Goal: Information Seeking & Learning: Check status

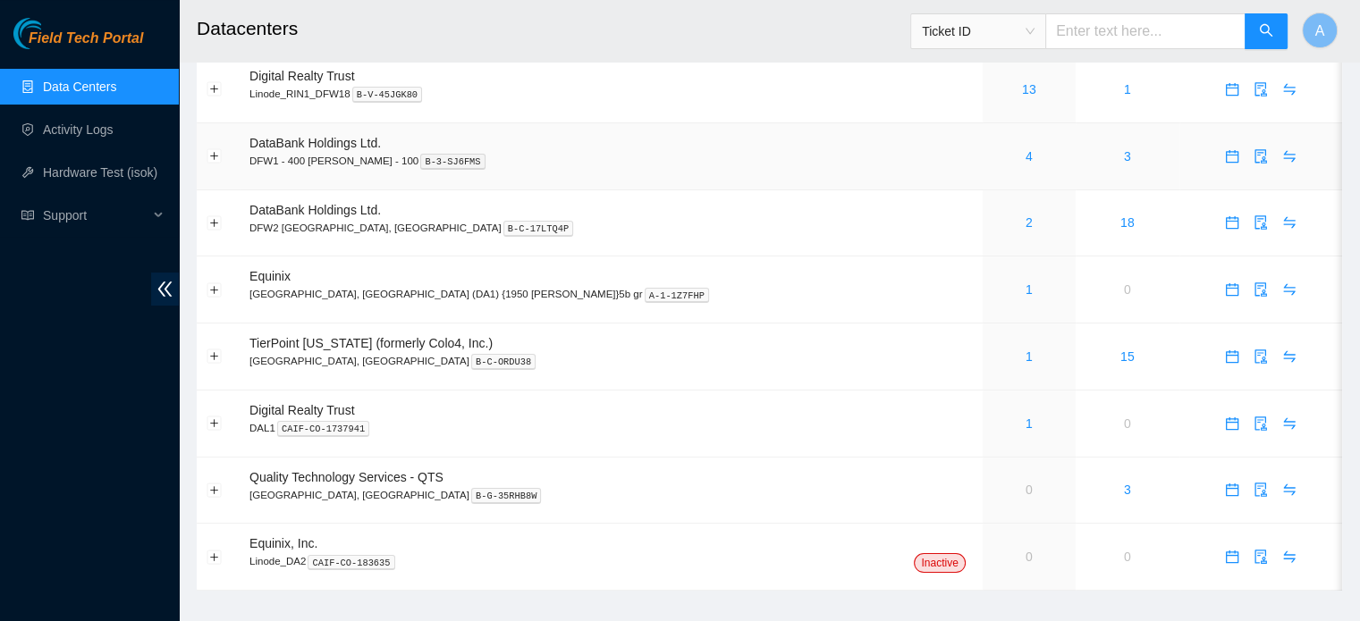
scroll to position [70, 0]
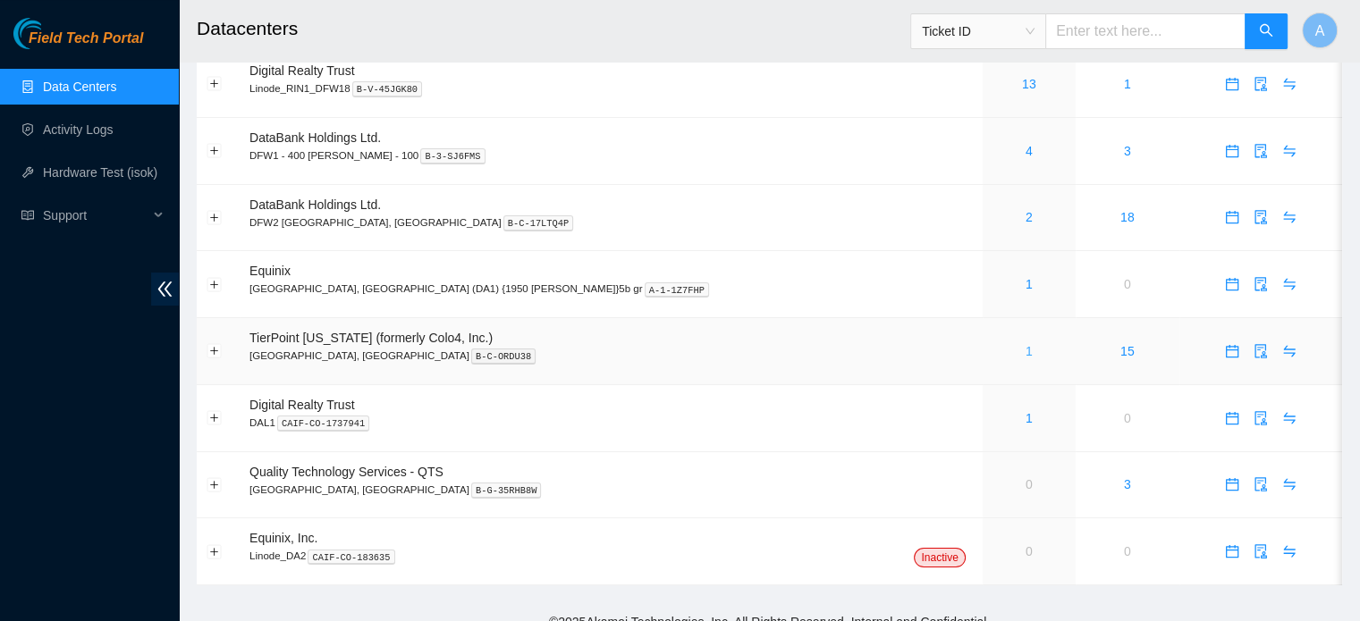
click at [1025, 358] on link "1" at bounding box center [1028, 351] width 7 height 14
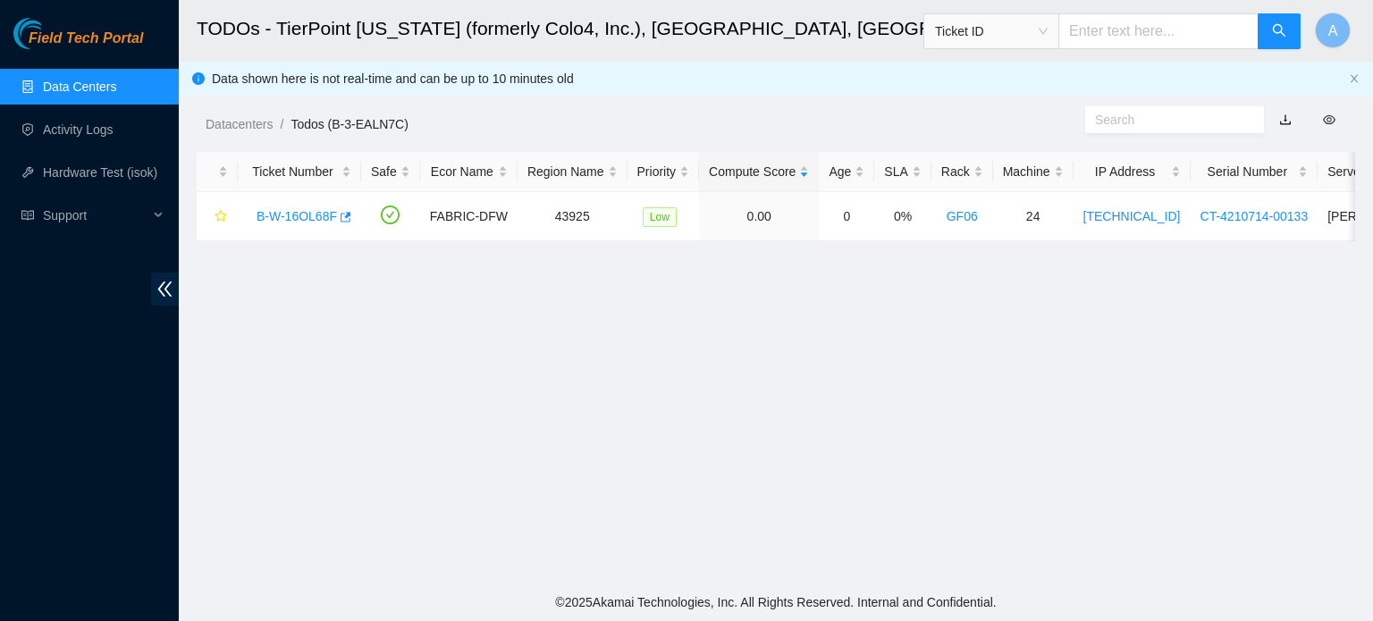
click at [57, 93] on link "Data Centers" at bounding box center [79, 87] width 73 height 14
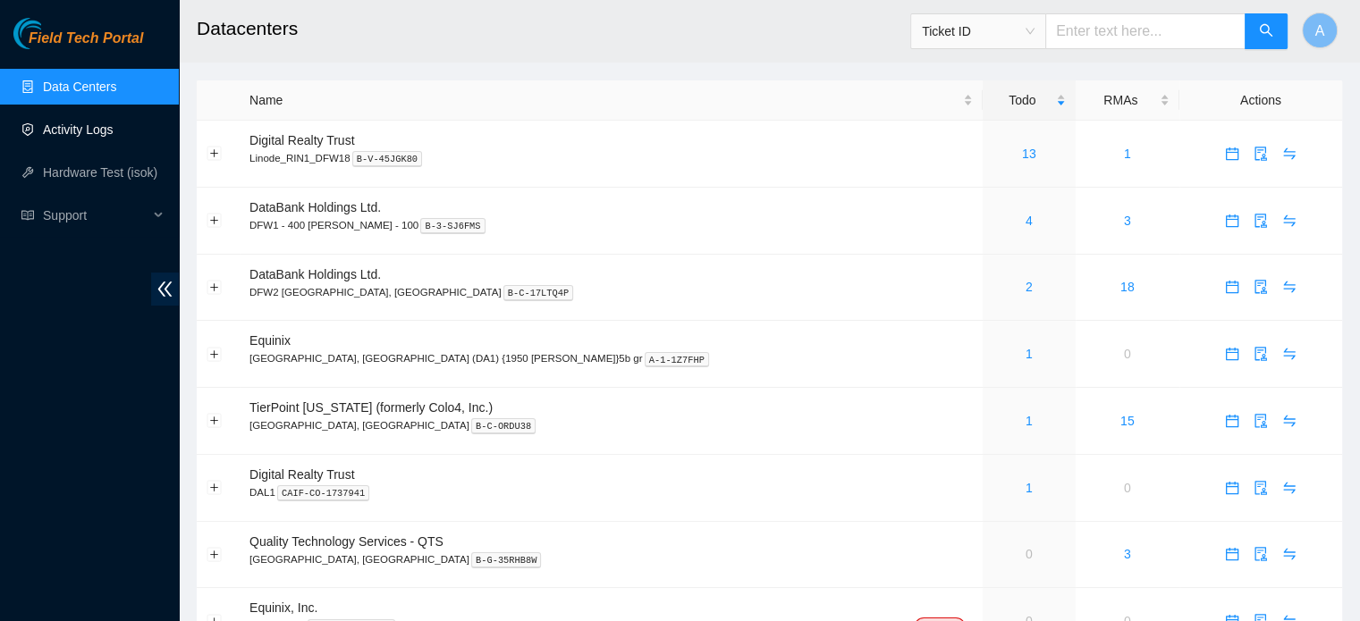
click at [86, 137] on link "Activity Logs" at bounding box center [78, 129] width 71 height 14
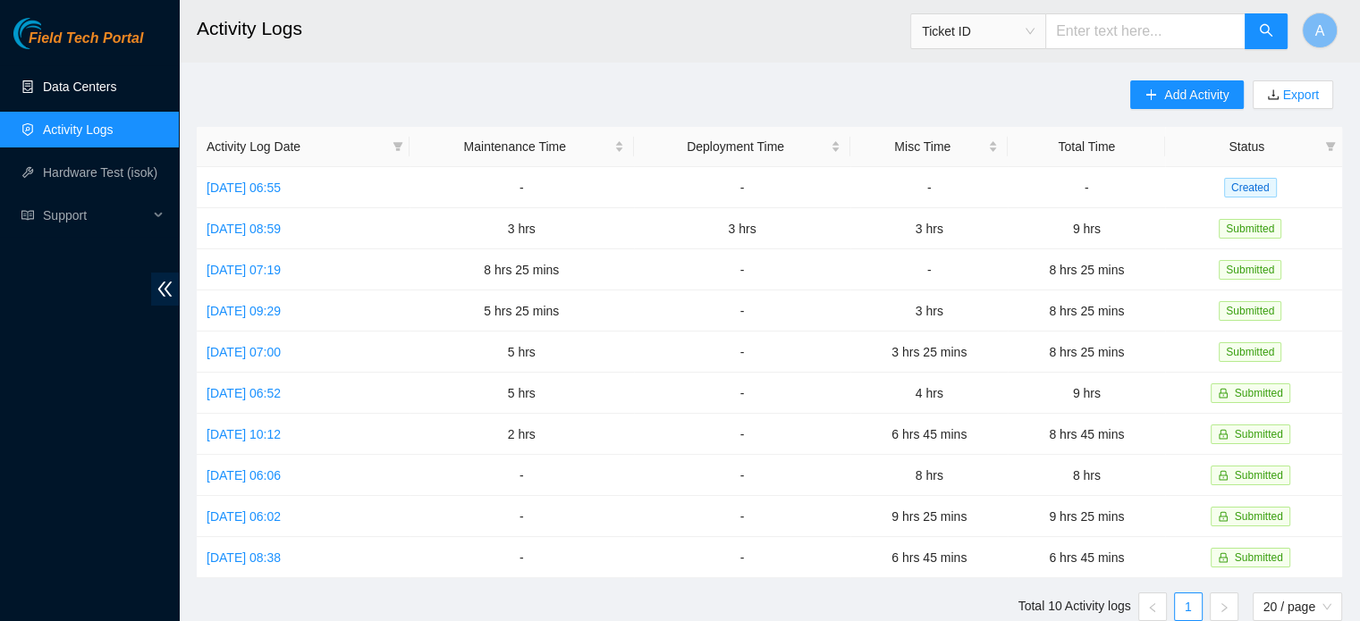
click at [93, 92] on link "Data Centers" at bounding box center [79, 87] width 73 height 14
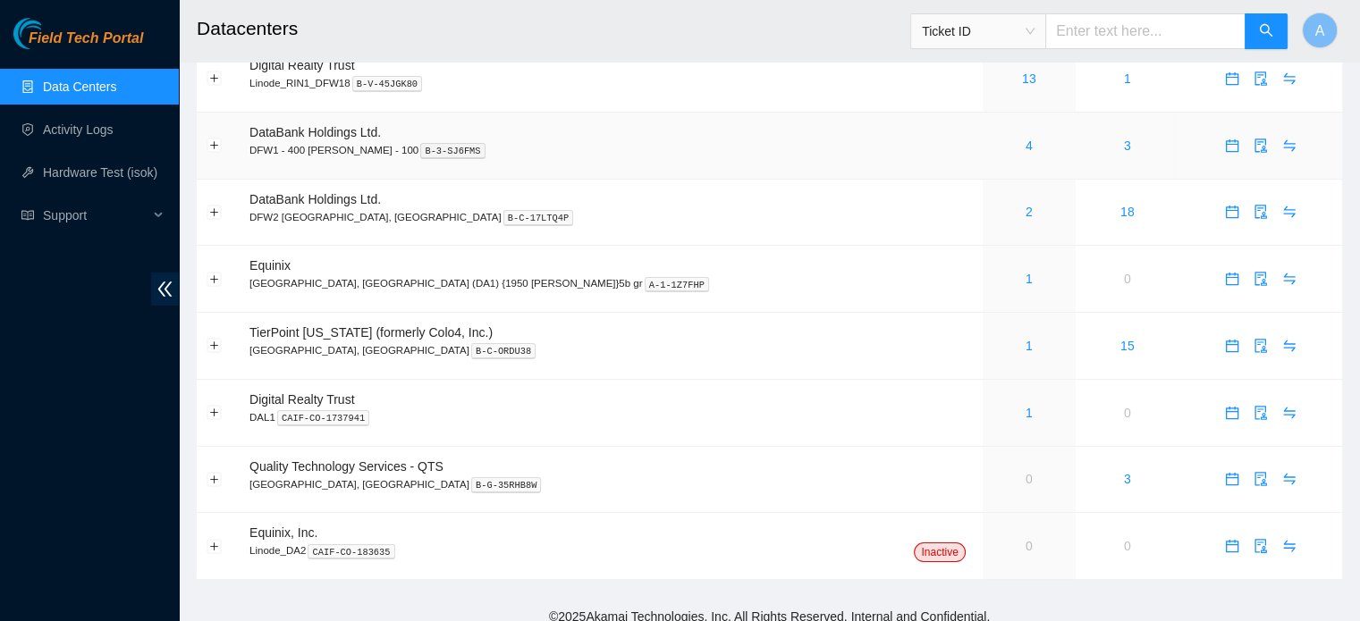
scroll to position [90, 0]
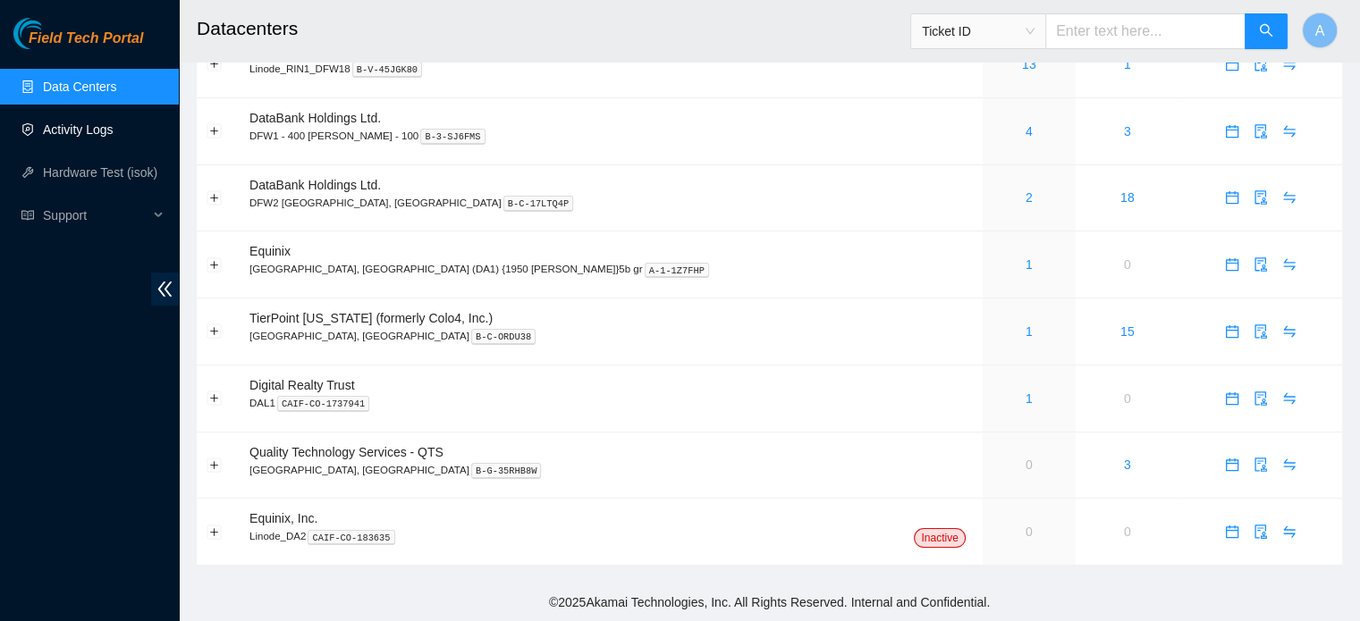
click at [43, 126] on link "Activity Logs" at bounding box center [78, 129] width 71 height 14
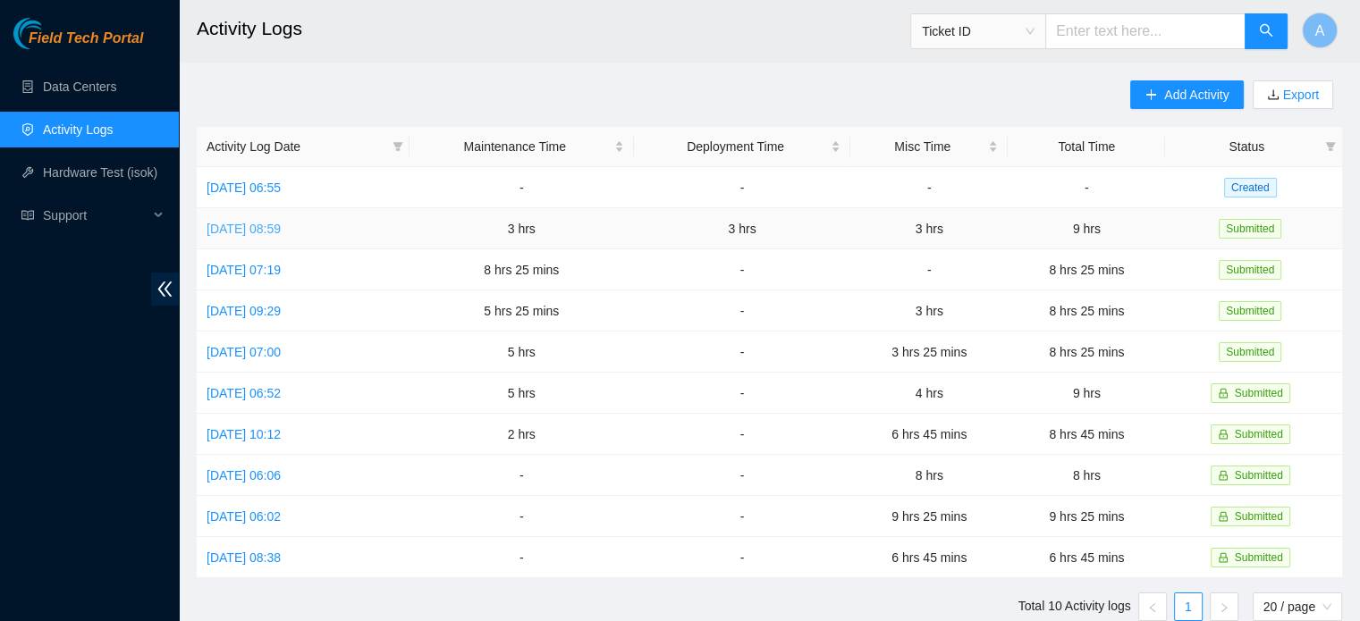
click at [281, 233] on link "[DATE] 08:59" at bounding box center [243, 229] width 74 height 14
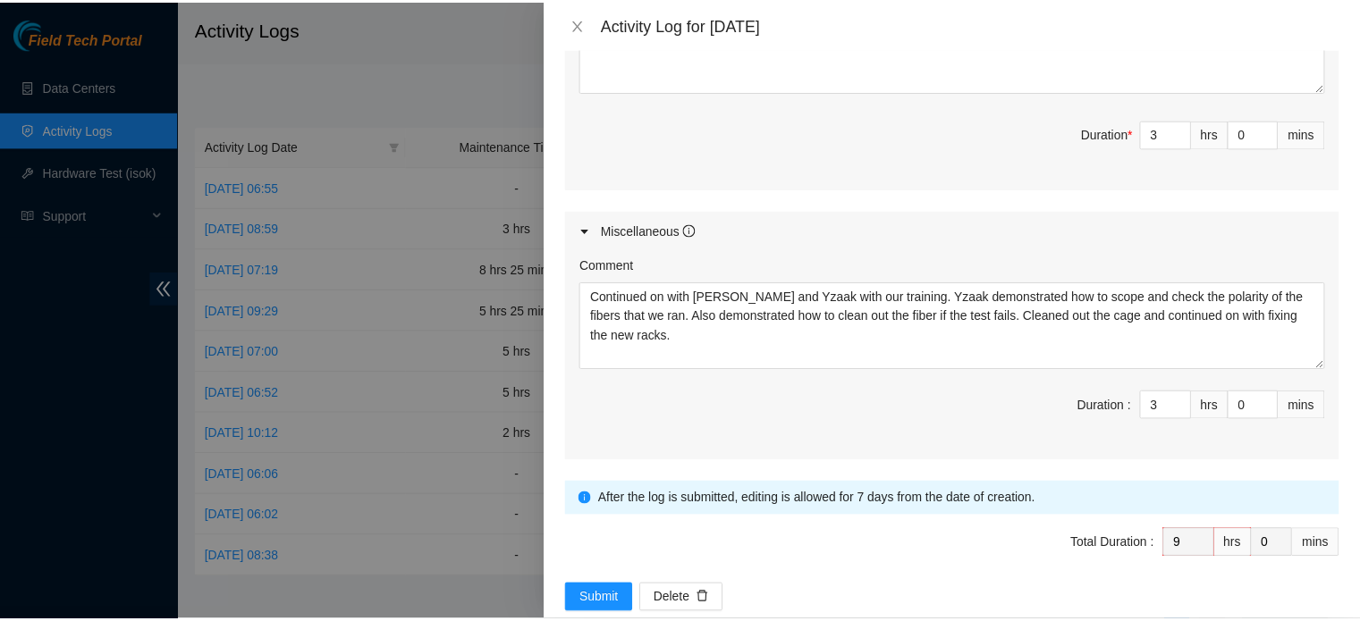
scroll to position [1125, 0]
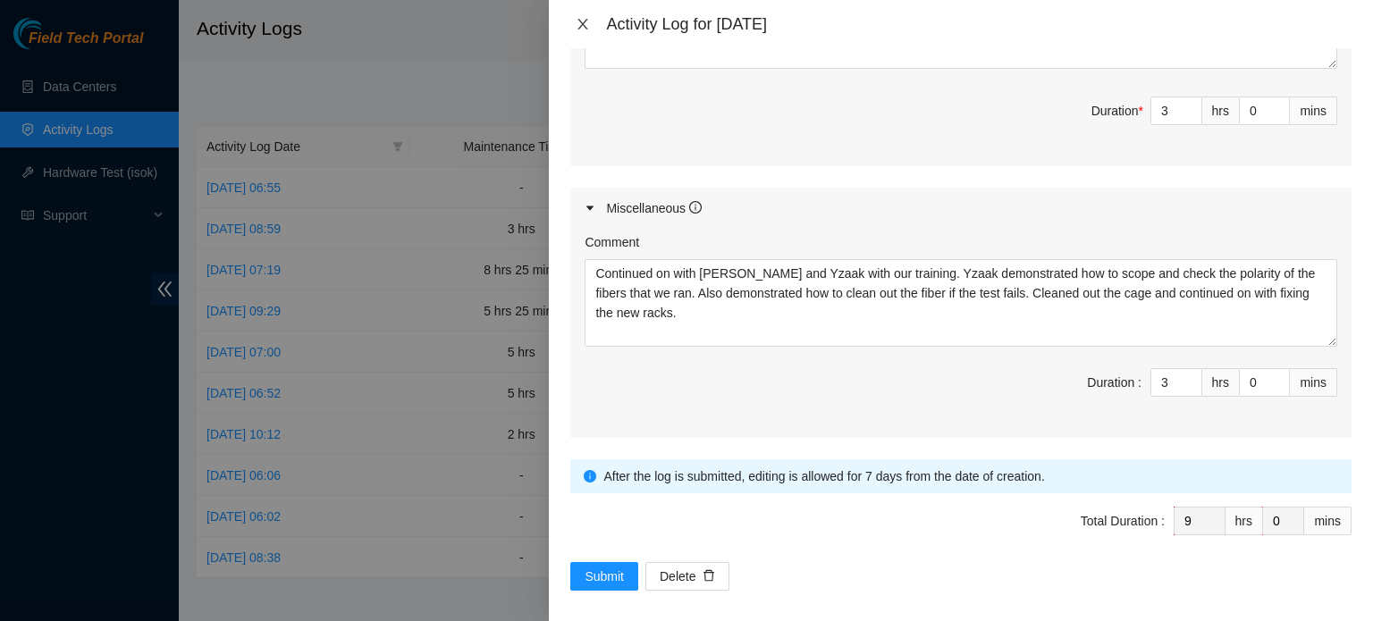
click at [581, 26] on icon "close" at bounding box center [583, 24] width 10 height 11
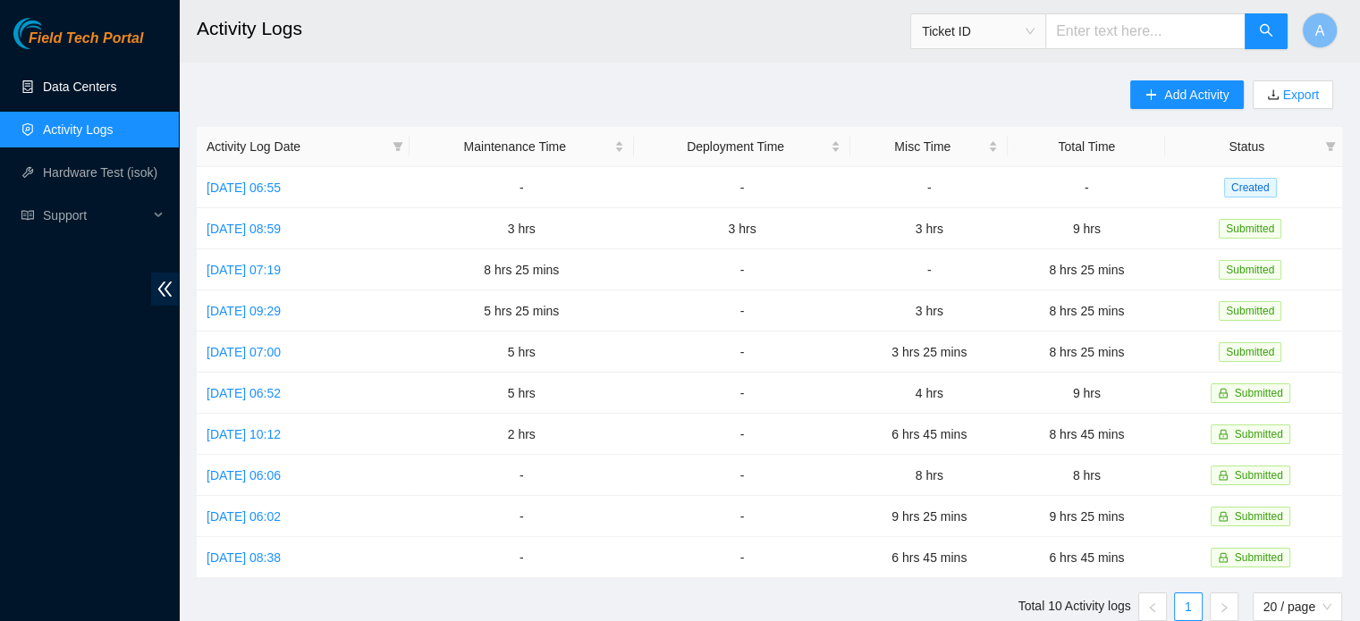
click at [79, 91] on link "Data Centers" at bounding box center [79, 87] width 73 height 14
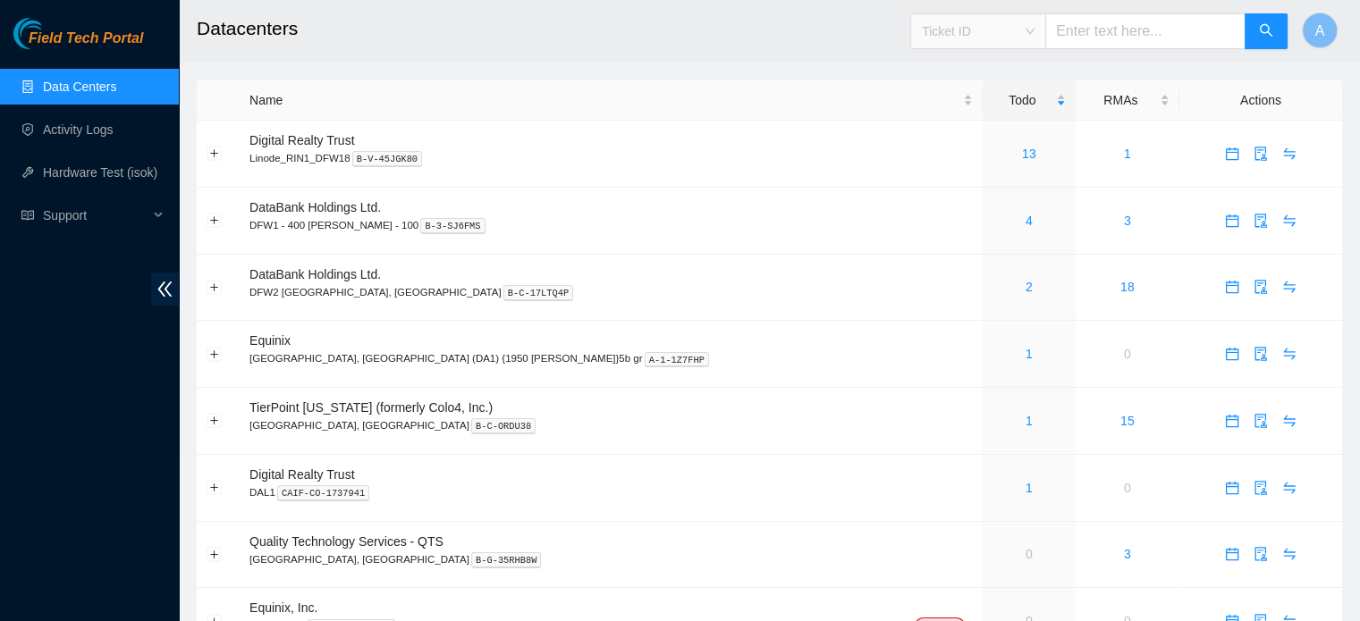
click at [1001, 32] on span "Ticket ID" at bounding box center [978, 31] width 113 height 27
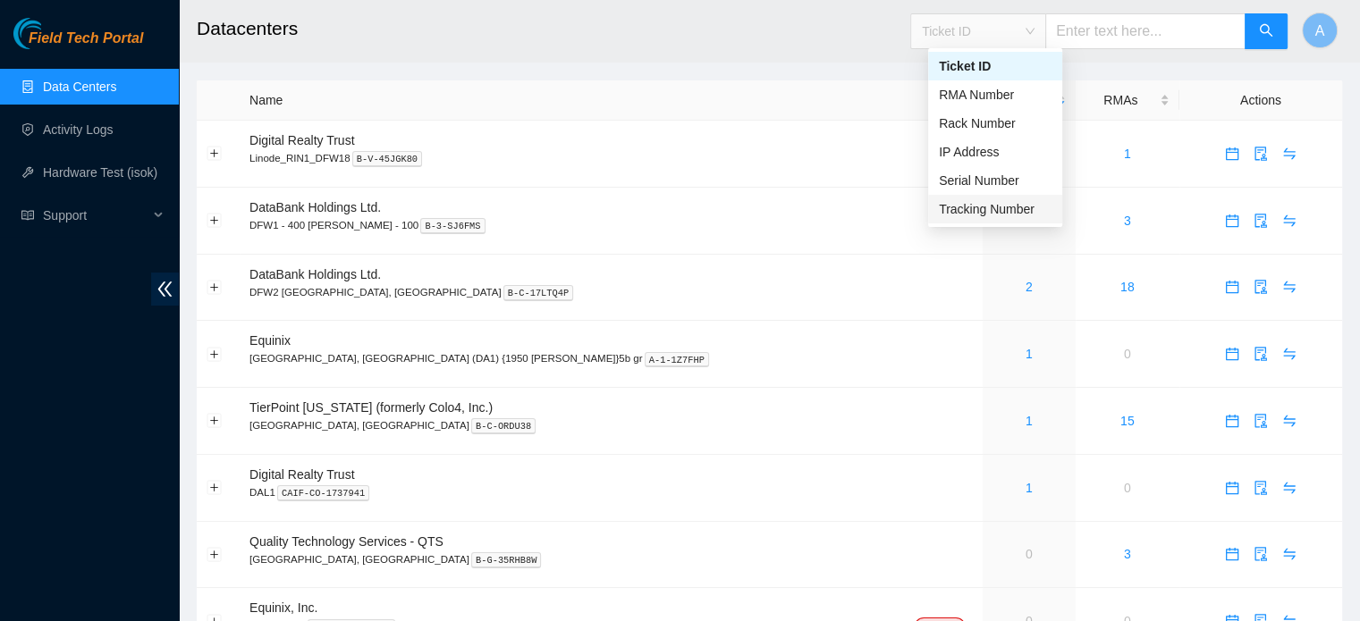
click at [967, 209] on div "Tracking Number" at bounding box center [995, 209] width 113 height 20
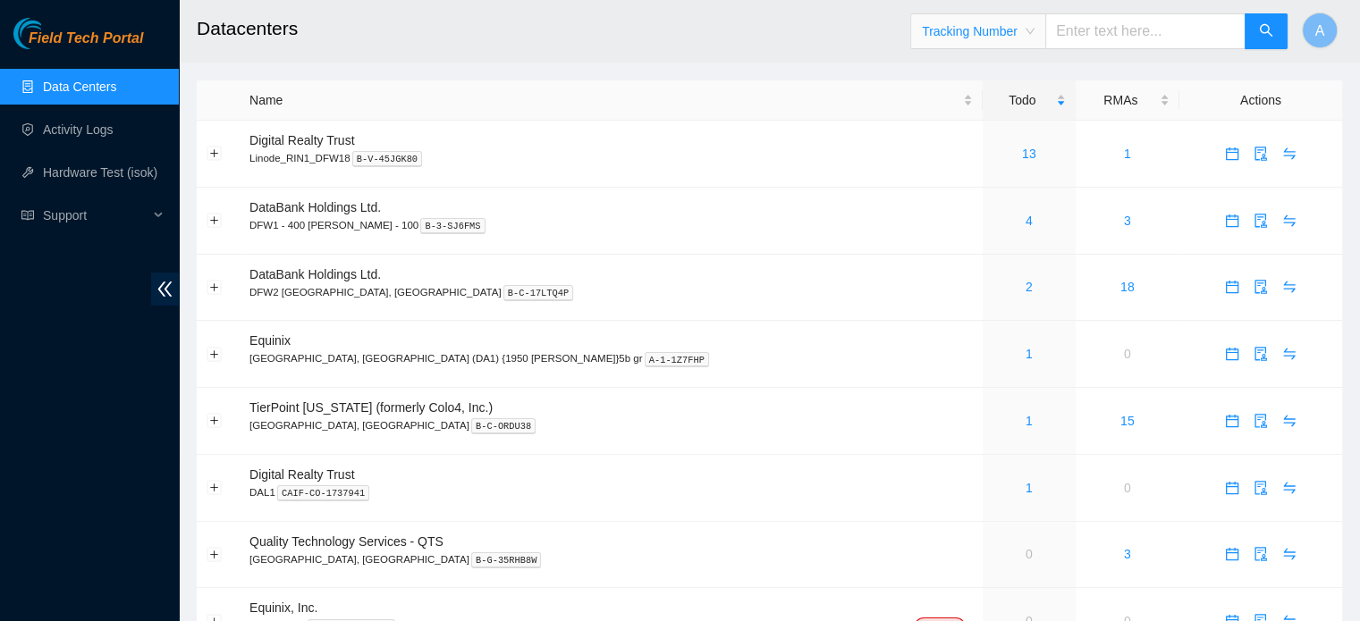
click at [1111, 40] on input "text" at bounding box center [1145, 31] width 200 height 36
type input "884262059283"
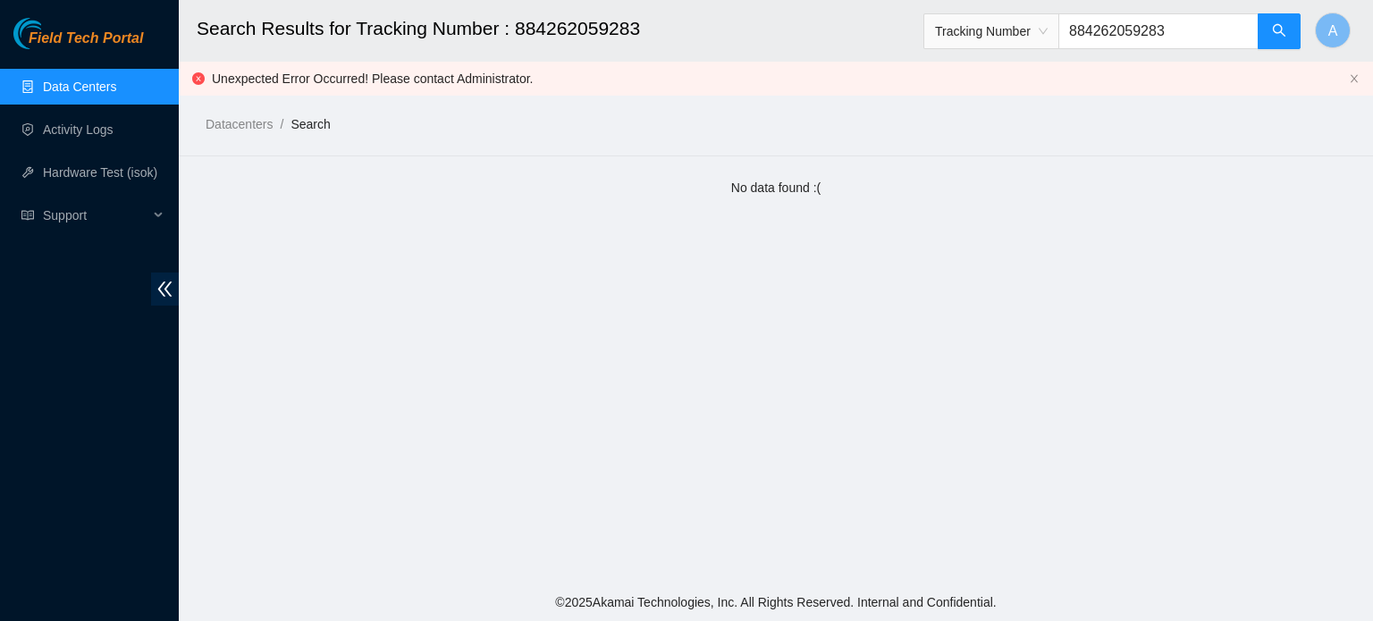
click at [1191, 27] on input "884262059283" at bounding box center [1158, 31] width 200 height 36
click at [43, 86] on link "Data Centers" at bounding box center [79, 87] width 73 height 14
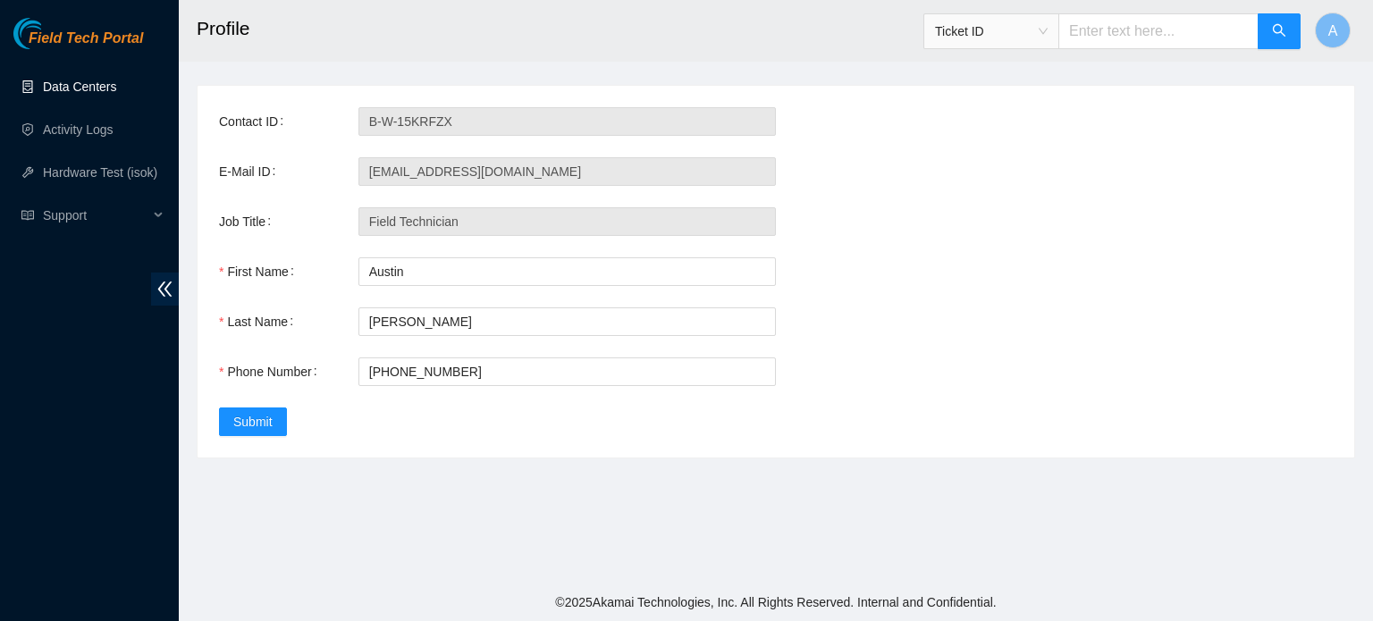
click at [101, 94] on link "Data Centers" at bounding box center [79, 87] width 73 height 14
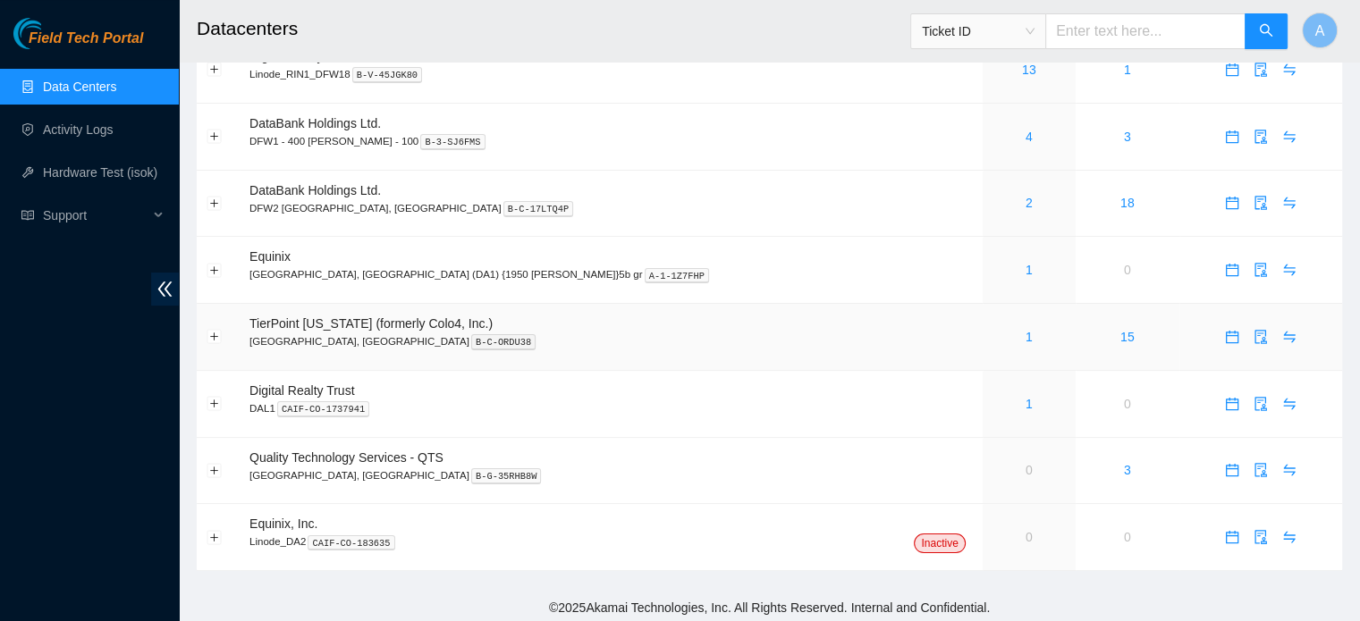
scroll to position [90, 0]
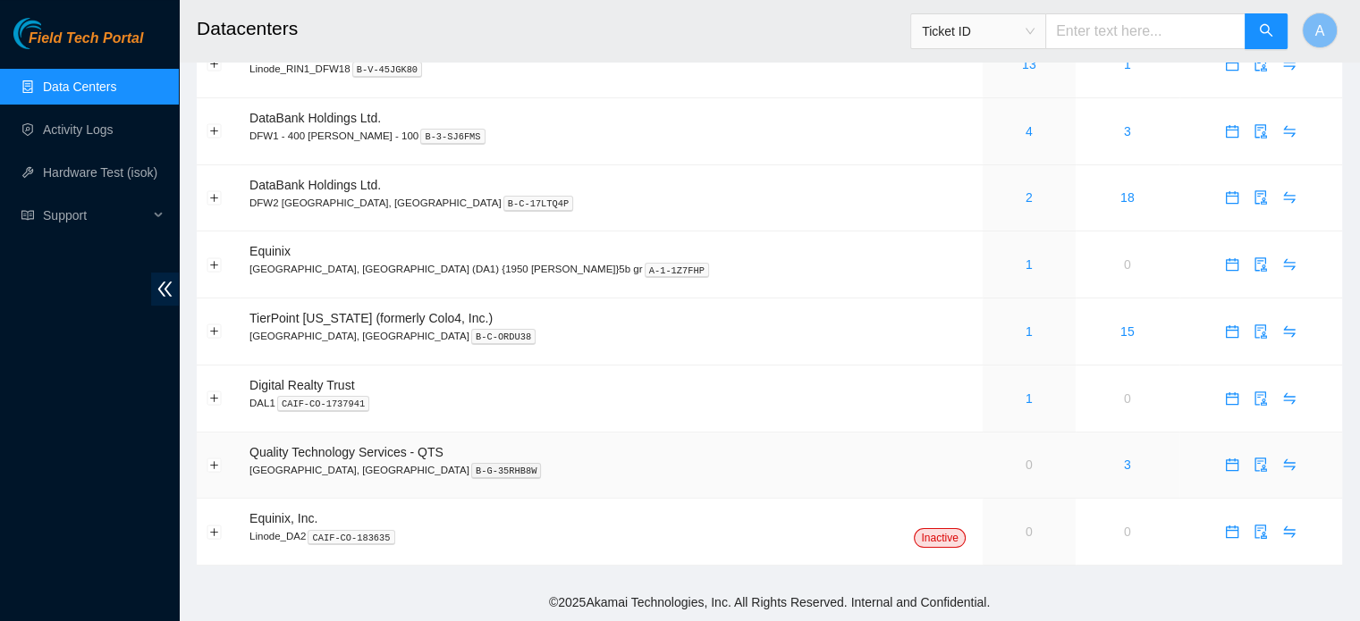
click at [401, 455] on span "Quality Technology Services - QTS" at bounding box center [346, 452] width 194 height 14
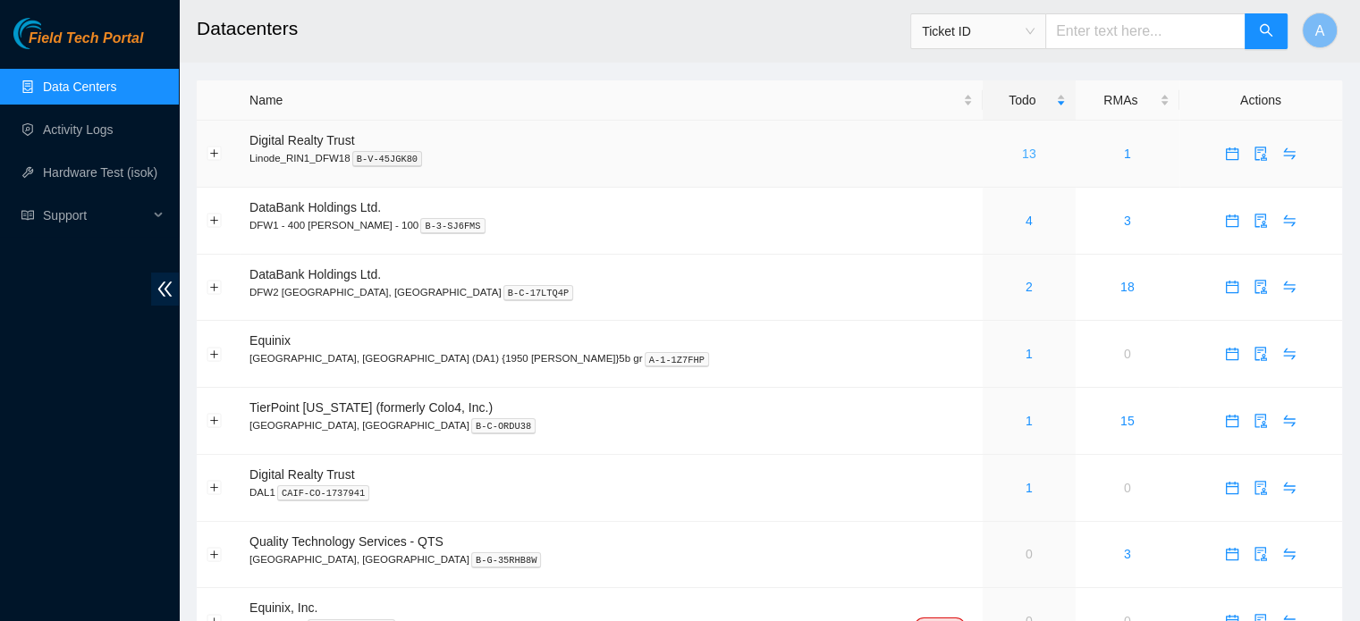
click at [1022, 158] on link "13" at bounding box center [1029, 154] width 14 height 14
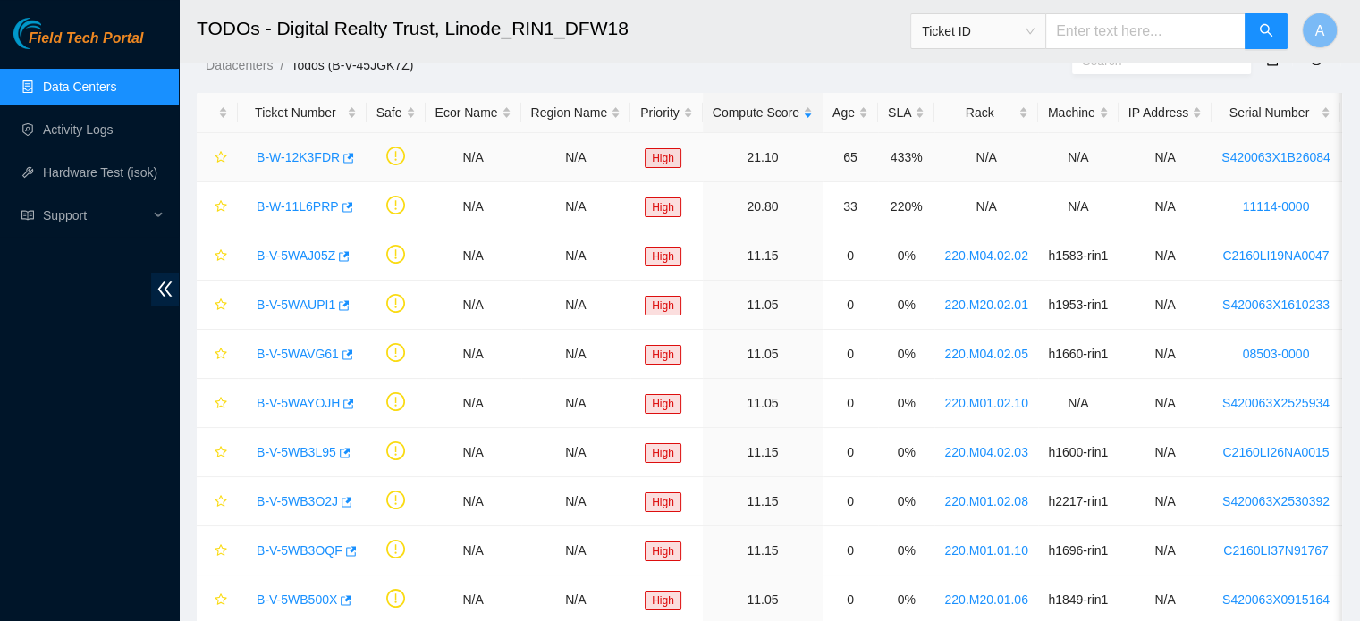
scroll to position [30, 0]
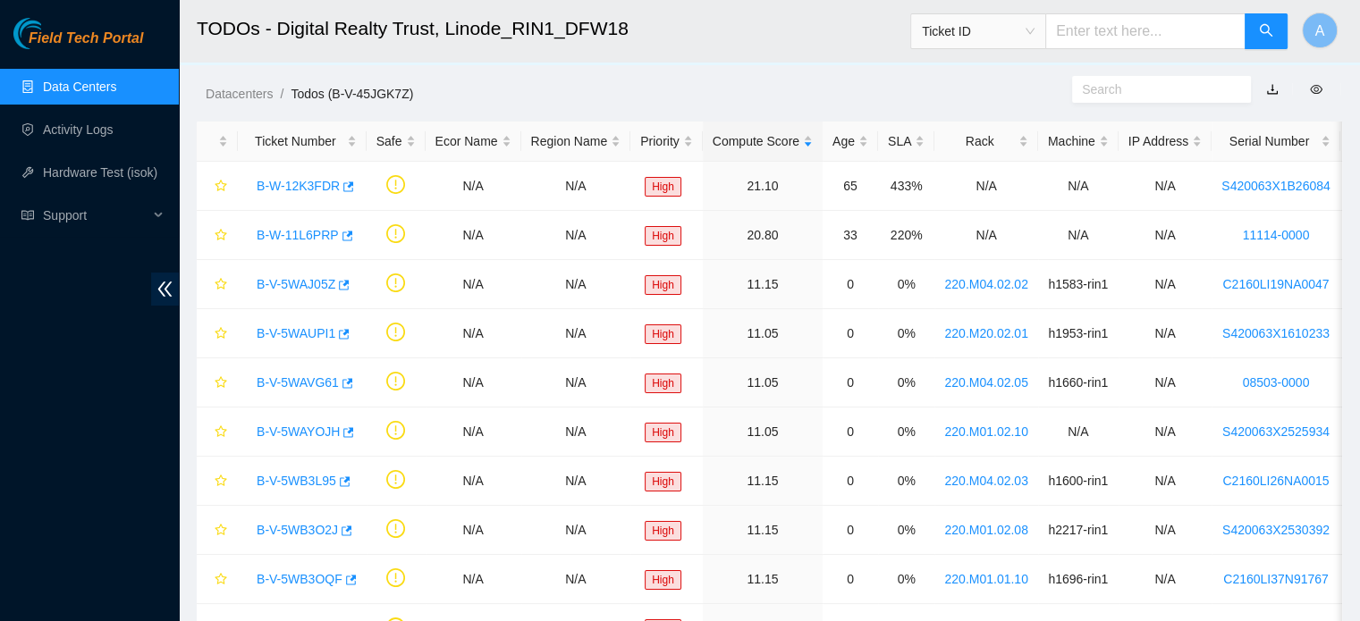
click at [94, 87] on link "Data Centers" at bounding box center [79, 87] width 73 height 14
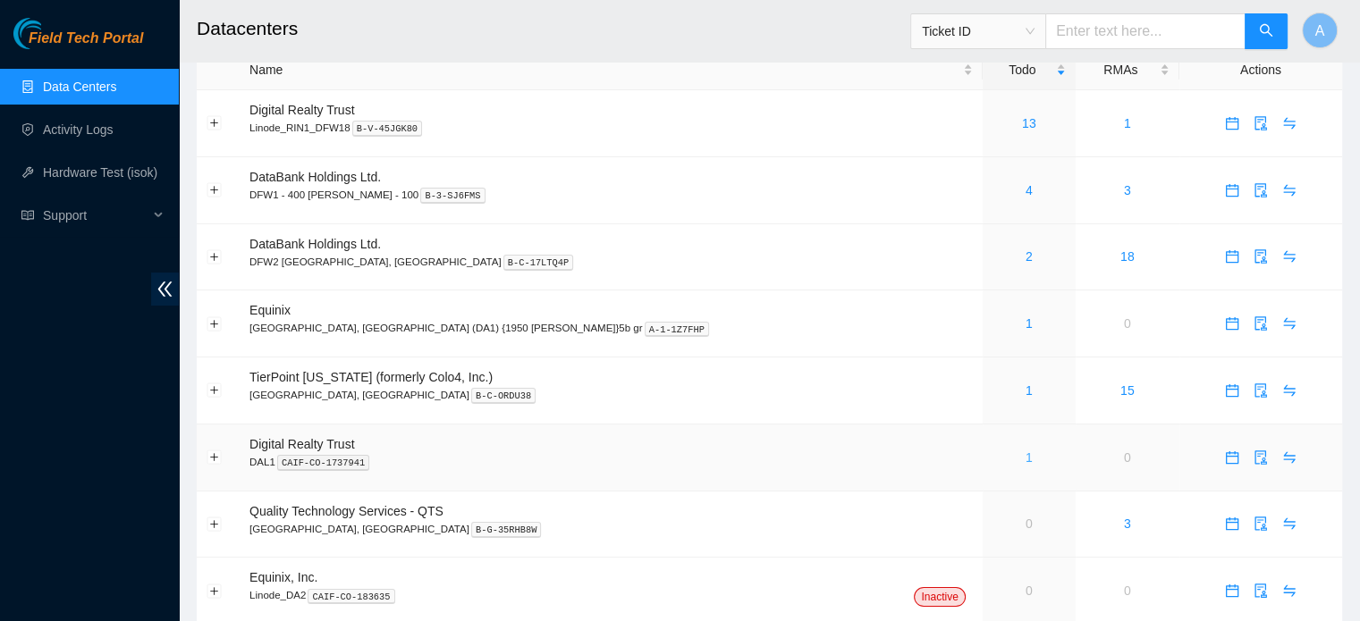
click at [1025, 454] on link "1" at bounding box center [1028, 458] width 7 height 14
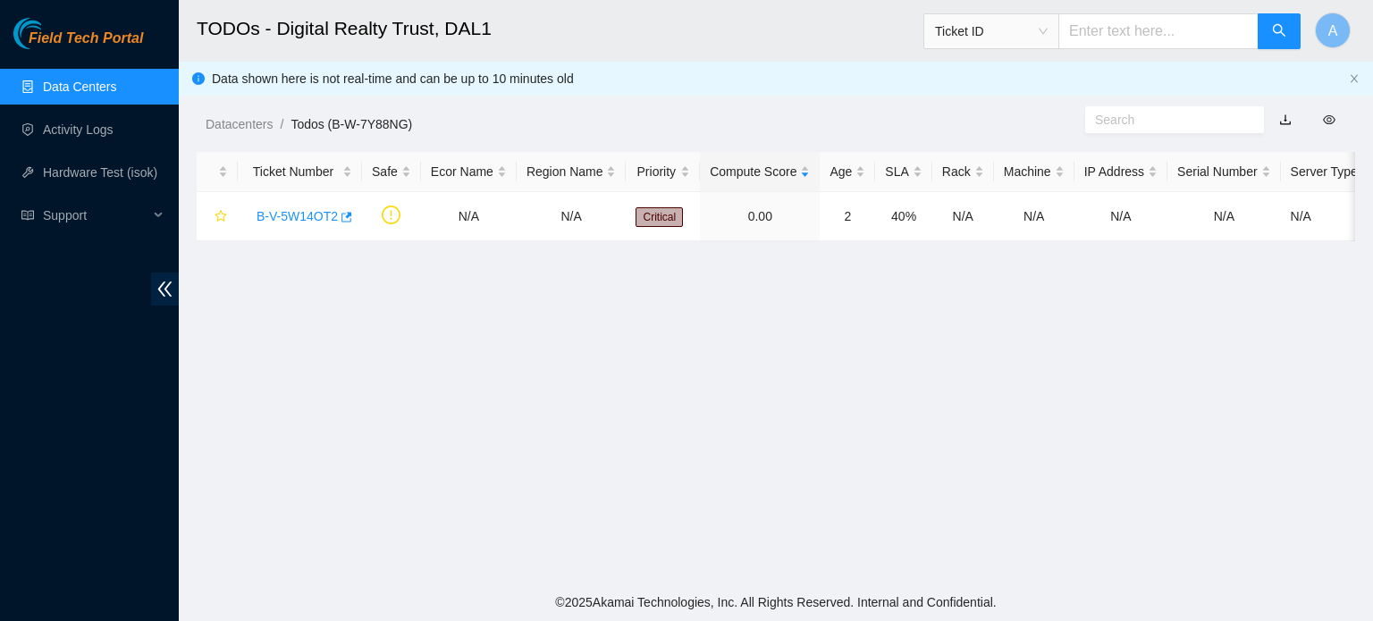
click at [100, 80] on link "Data Centers" at bounding box center [79, 87] width 73 height 14
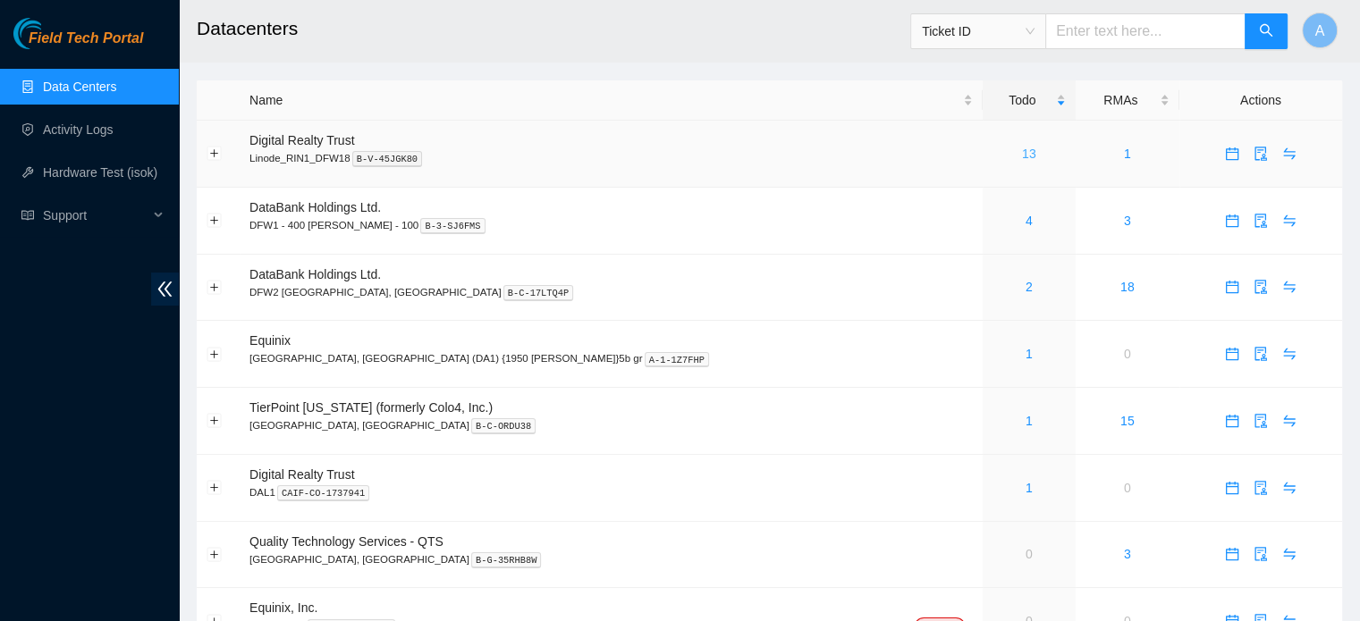
click at [1022, 152] on link "13" at bounding box center [1029, 154] width 14 height 14
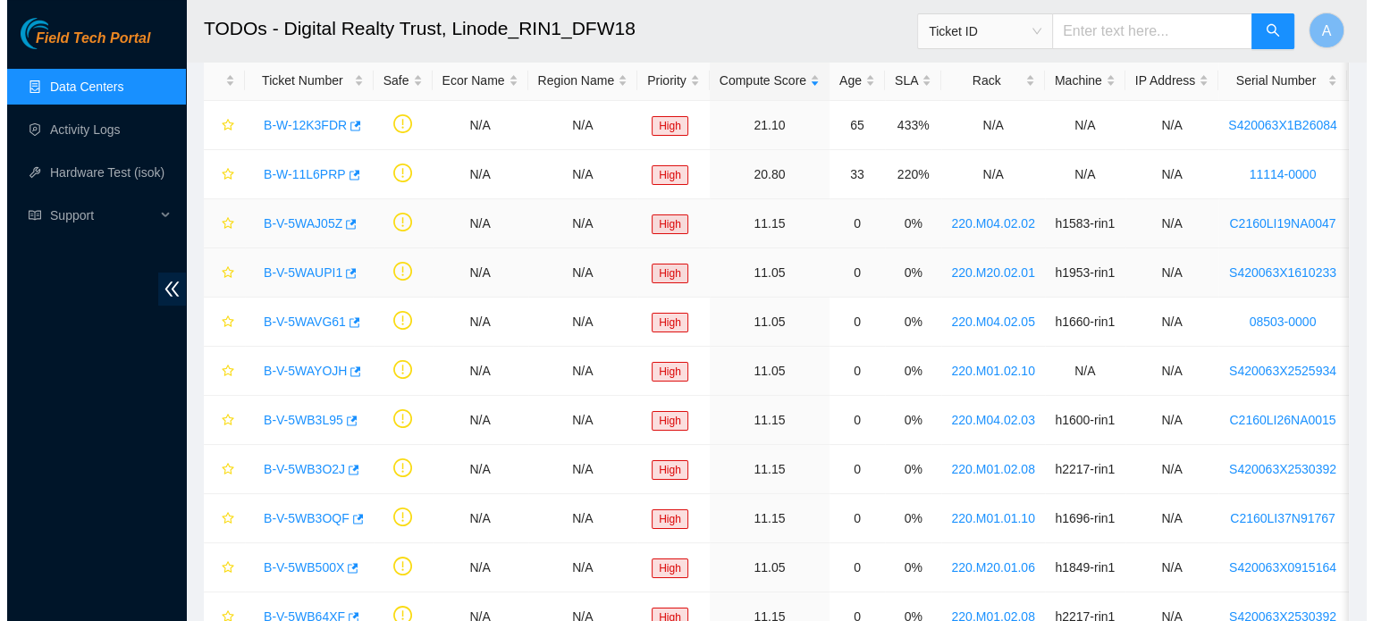
scroll to position [92, 0]
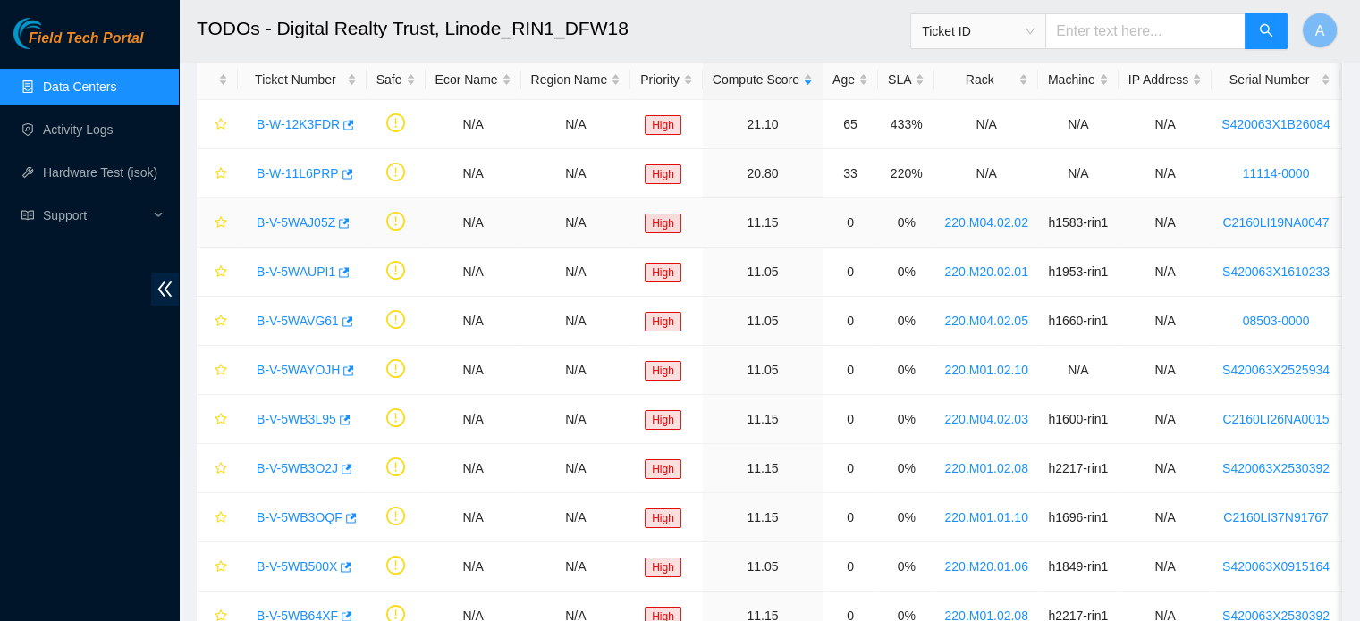
click at [313, 226] on link "B-V-5WAJ05Z" at bounding box center [296, 222] width 79 height 14
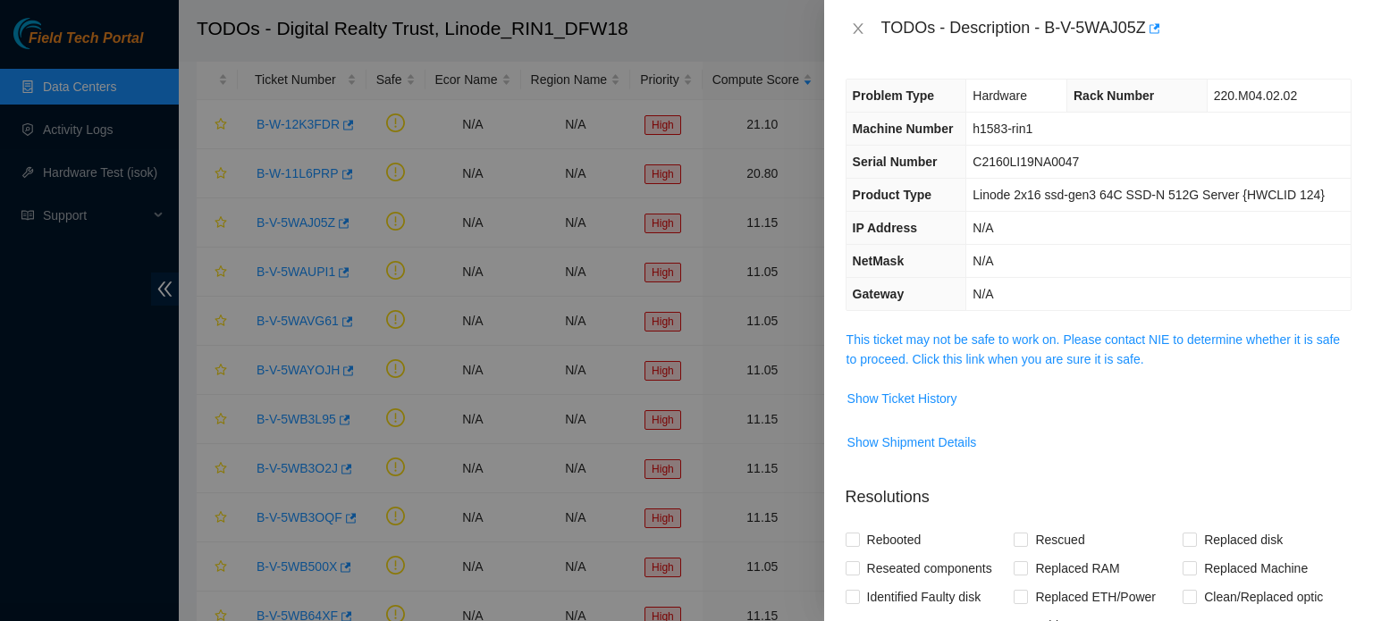
click at [1044, 182] on td "Linode 2x16 ssd-gen3 64C SSD-N 512G Server {HWCLID 124}" at bounding box center [1158, 195] width 384 height 33
drag, startPoint x: 1044, startPoint y: 182, endPoint x: 1047, endPoint y: 197, distance: 14.6
click at [1047, 197] on td "Linode 2x16 ssd-gen3 64C SSD-N 512G Server {HWCLID 124}" at bounding box center [1158, 195] width 384 height 33
click at [1047, 197] on span "Linode 2x16 ssd-gen3 64C SSD-N 512G Server {HWCLID 124}" at bounding box center [1149, 195] width 352 height 14
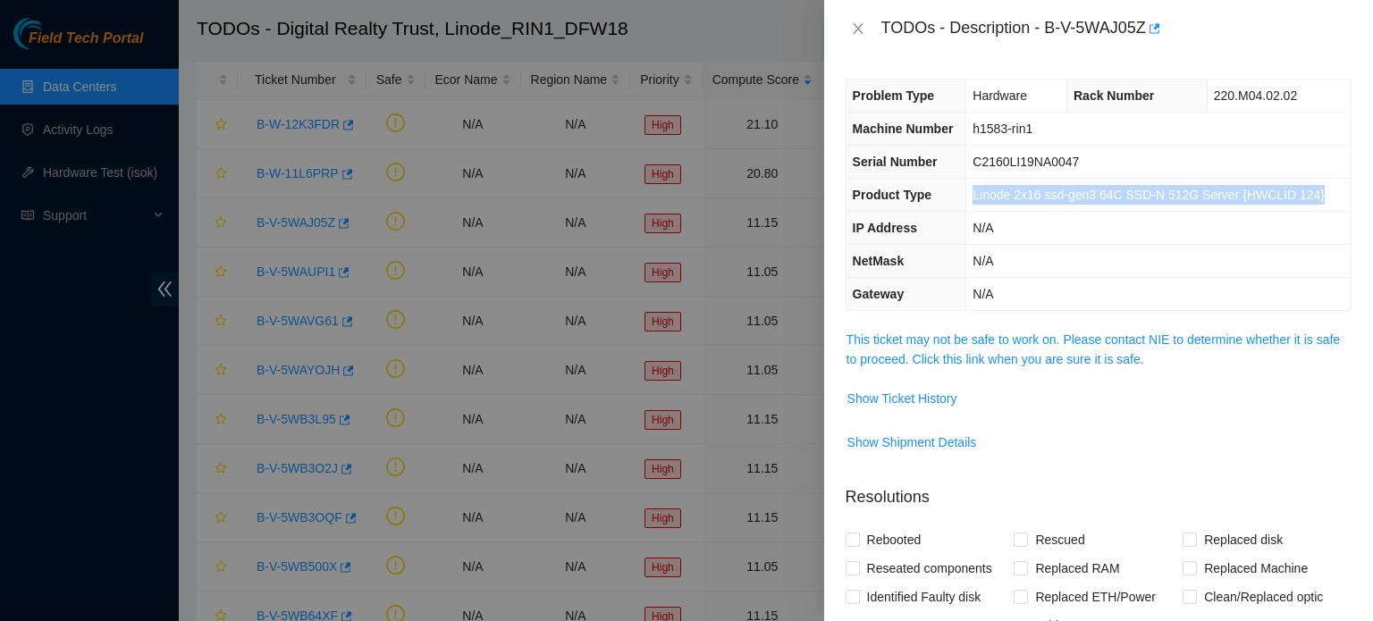
click at [1047, 197] on span "Linode 2x16 ssd-gen3 64C SSD-N 512G Server {HWCLID 124}" at bounding box center [1149, 195] width 352 height 14
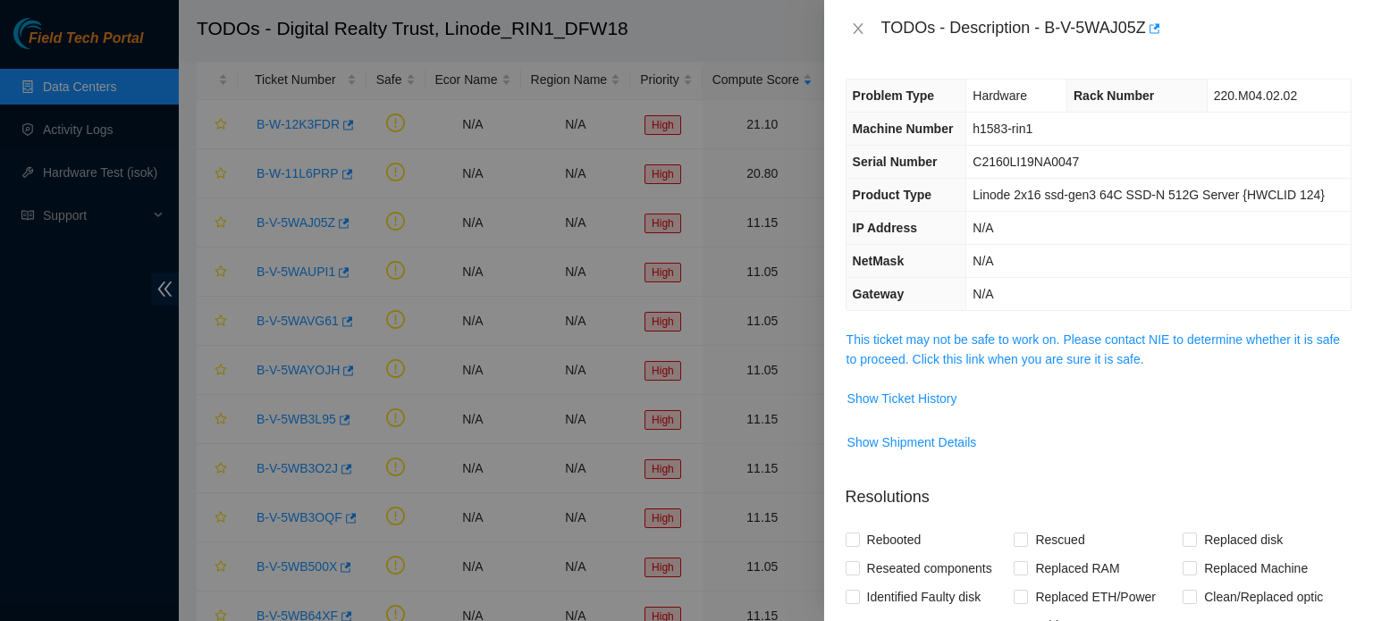
click at [1020, 160] on span "C2160LI19NA0047" at bounding box center [1026, 162] width 106 height 14
click at [1012, 137] on td "h1583-rin1" at bounding box center [1158, 129] width 384 height 33
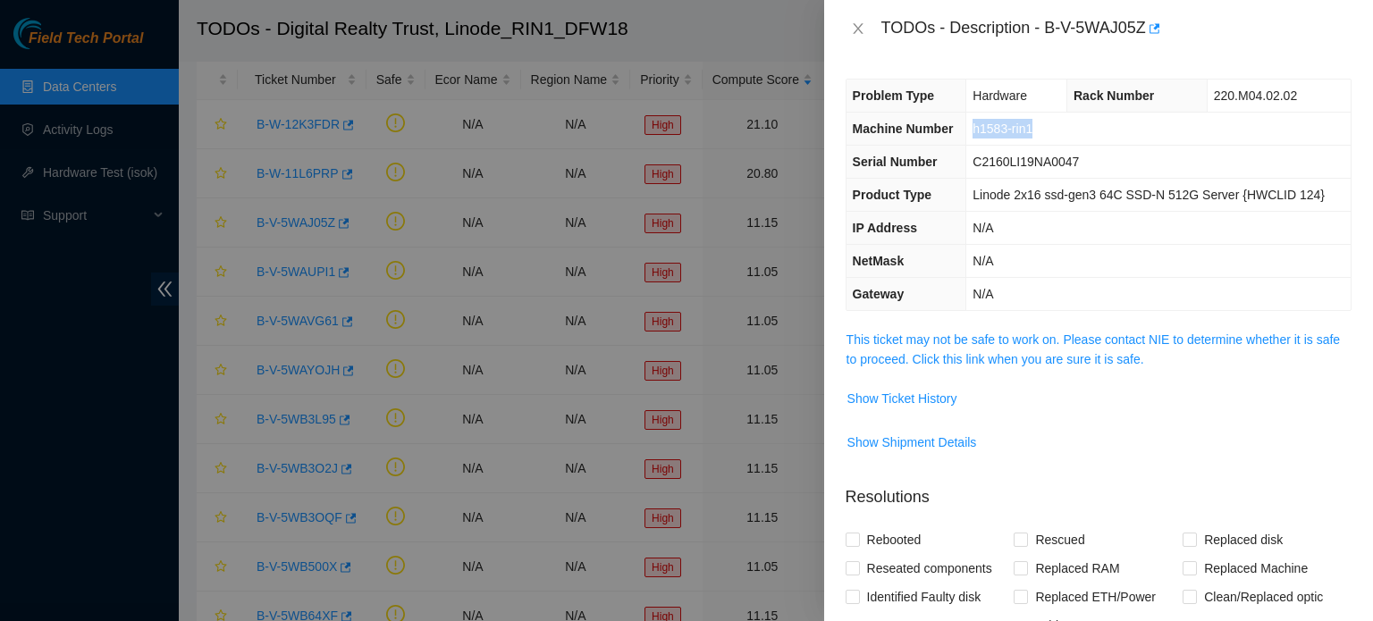
click at [1012, 137] on td "h1583-rin1" at bounding box center [1158, 129] width 384 height 33
click at [1054, 179] on td "Linode 2x16 ssd-gen3 64C SSD-N 512G Server {HWCLID 124}" at bounding box center [1158, 195] width 384 height 33
